Goal: Transaction & Acquisition: Download file/media

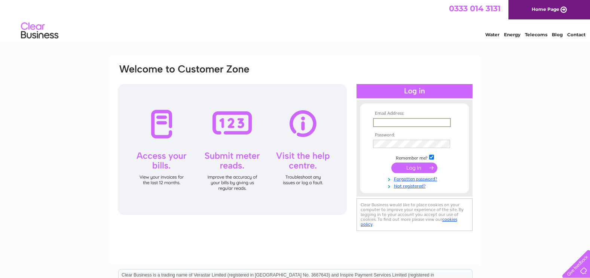
click at [406, 124] on input "text" at bounding box center [412, 122] width 78 height 9
drag, startPoint x: 446, startPoint y: 121, endPoint x: 269, endPoint y: 121, distance: 176.5
click at [551, 37] on div "Email Address: accounts@haddoestate.com Password:" at bounding box center [556, 33] width 11 height 7
drag, startPoint x: 389, startPoint y: 121, endPoint x: 336, endPoint y: 122, distance: 53.1
click at [551, 37] on div "Email Address: estate@haddoestate.com Password:" at bounding box center [556, 33] width 11 height 7
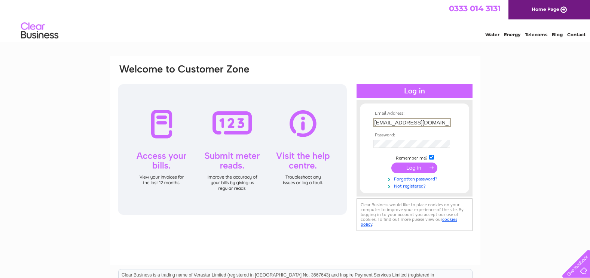
type input "moira@haddoestate.com"
click at [421, 168] on input "submit" at bounding box center [414, 168] width 46 height 10
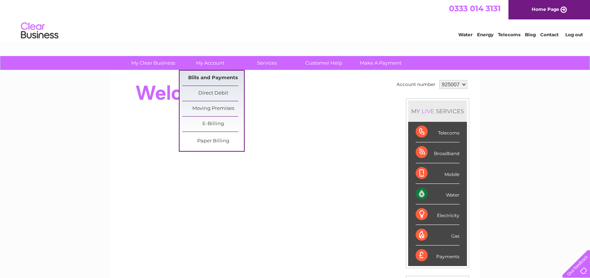
click at [211, 80] on link "Bills and Payments" at bounding box center [213, 78] width 62 height 15
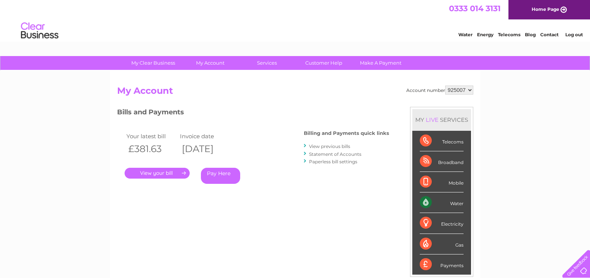
click at [180, 174] on link "." at bounding box center [157, 173] width 65 height 11
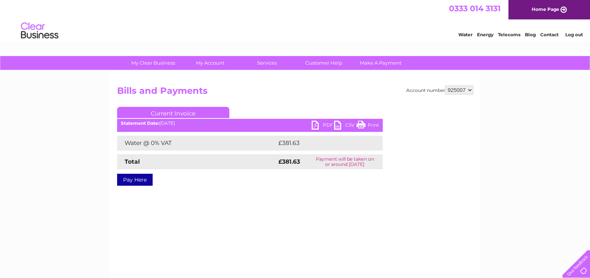
click at [319, 124] on link "PDF" at bounding box center [322, 126] width 22 height 11
click at [469, 92] on select "925007 925009" at bounding box center [459, 90] width 28 height 9
select select "925009"
click at [445, 86] on select "925007 925009" at bounding box center [459, 90] width 28 height 9
click at [325, 125] on link "PDF" at bounding box center [322, 126] width 22 height 11
